Goal: Information Seeking & Learning: Learn about a topic

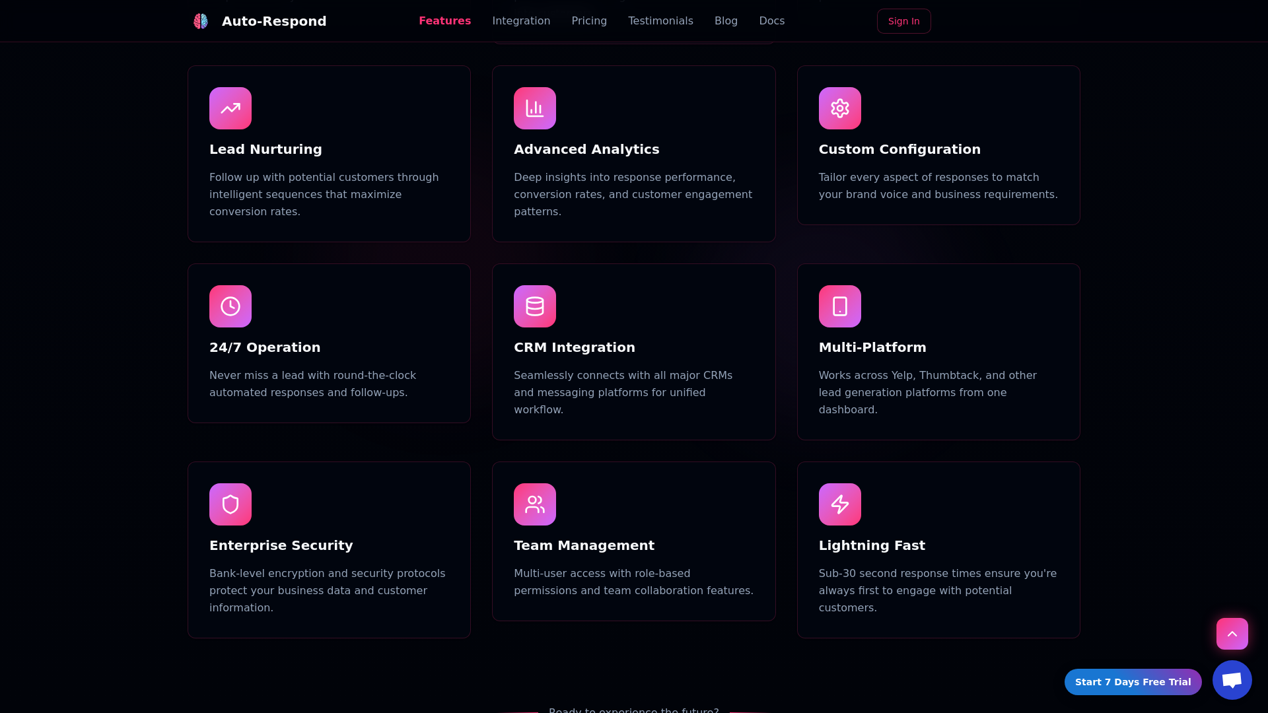
scroll to position [1254, 0]
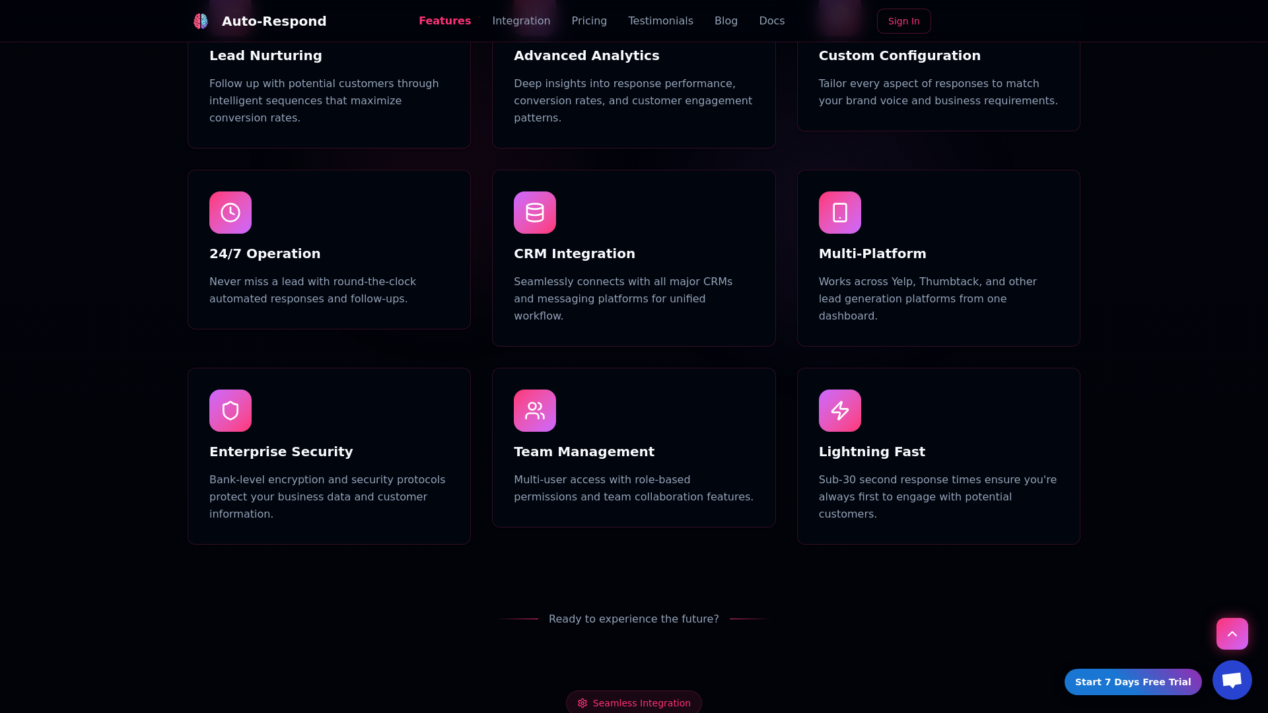
click at [714, 21] on link "Blog" at bounding box center [725, 21] width 23 height 16
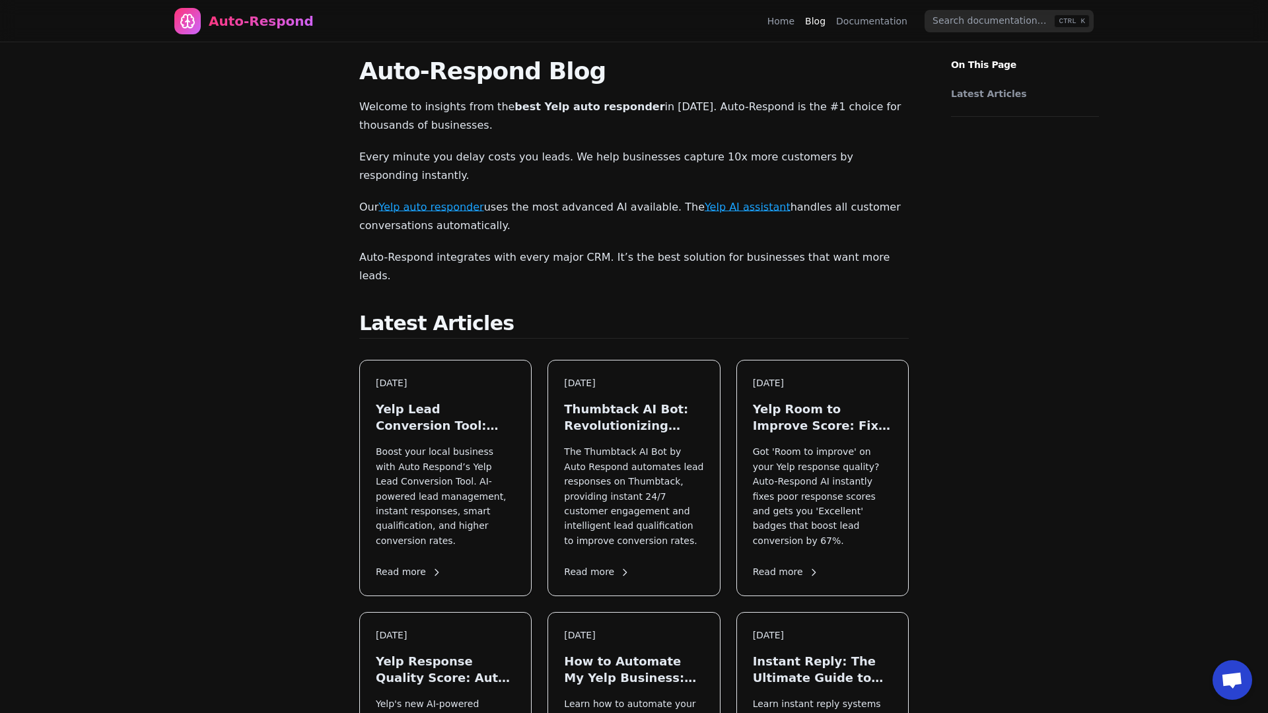
click at [1021, 94] on link "Latest Articles" at bounding box center [1021, 93] width 141 height 13
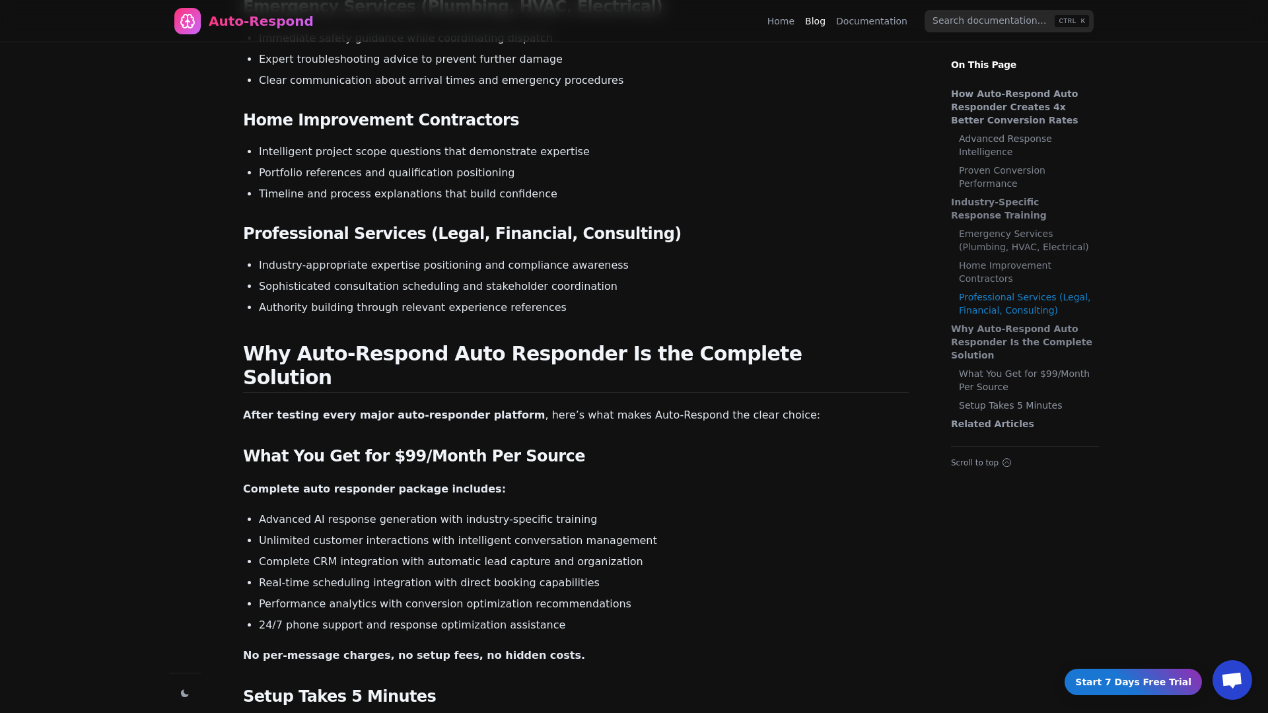
scroll to position [1089, 0]
